Goal: Transaction & Acquisition: Purchase product/service

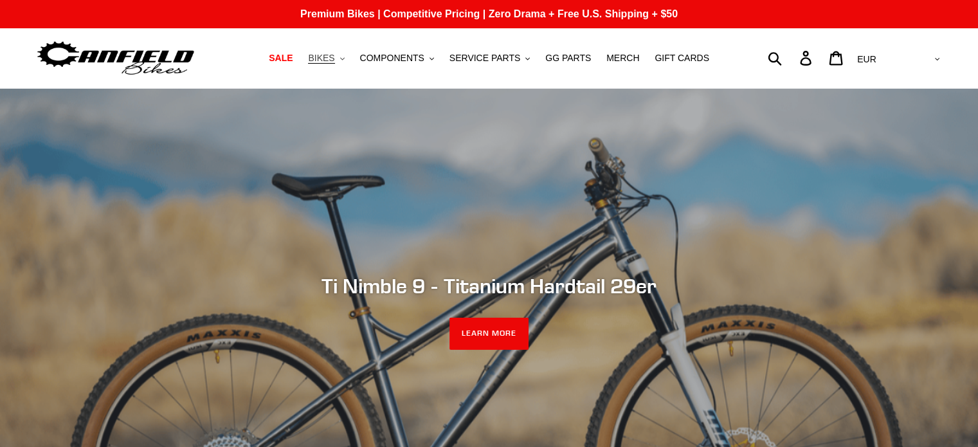
click at [334, 54] on span "BIKES" at bounding box center [321, 58] width 26 height 11
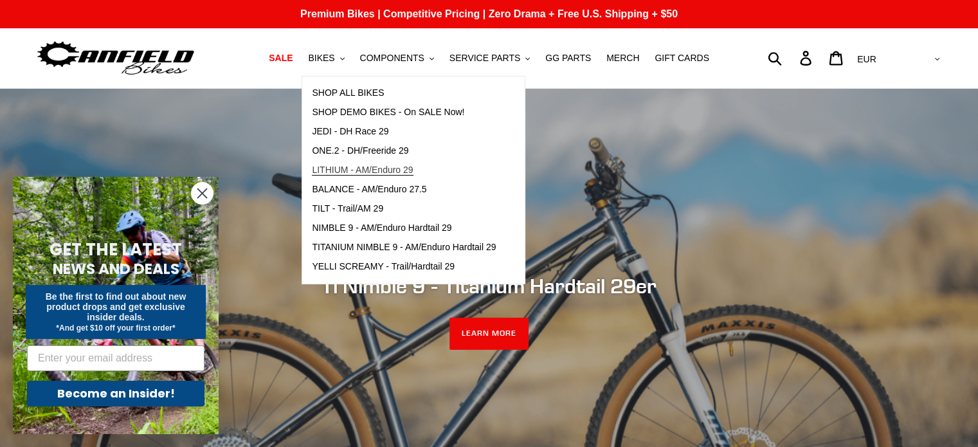
click at [388, 168] on span "LITHIUM - AM/Enduro 29" at bounding box center [362, 170] width 101 height 11
